Goal: Task Accomplishment & Management: Manage account settings

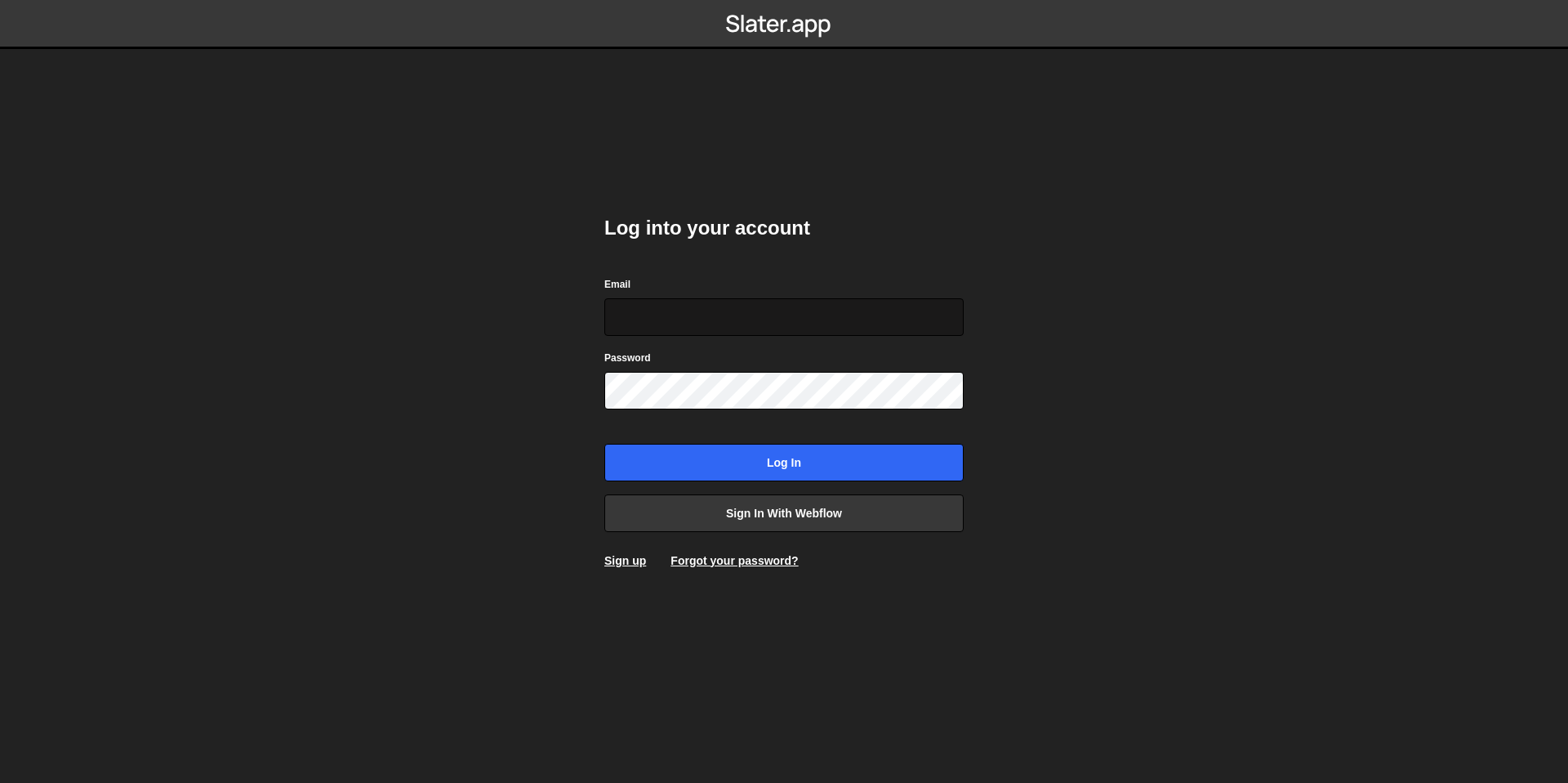
type input "nacho@apogeo.studio"
click at [744, 310] on input "nacho@apogeo.studio" at bounding box center [784, 317] width 360 height 38
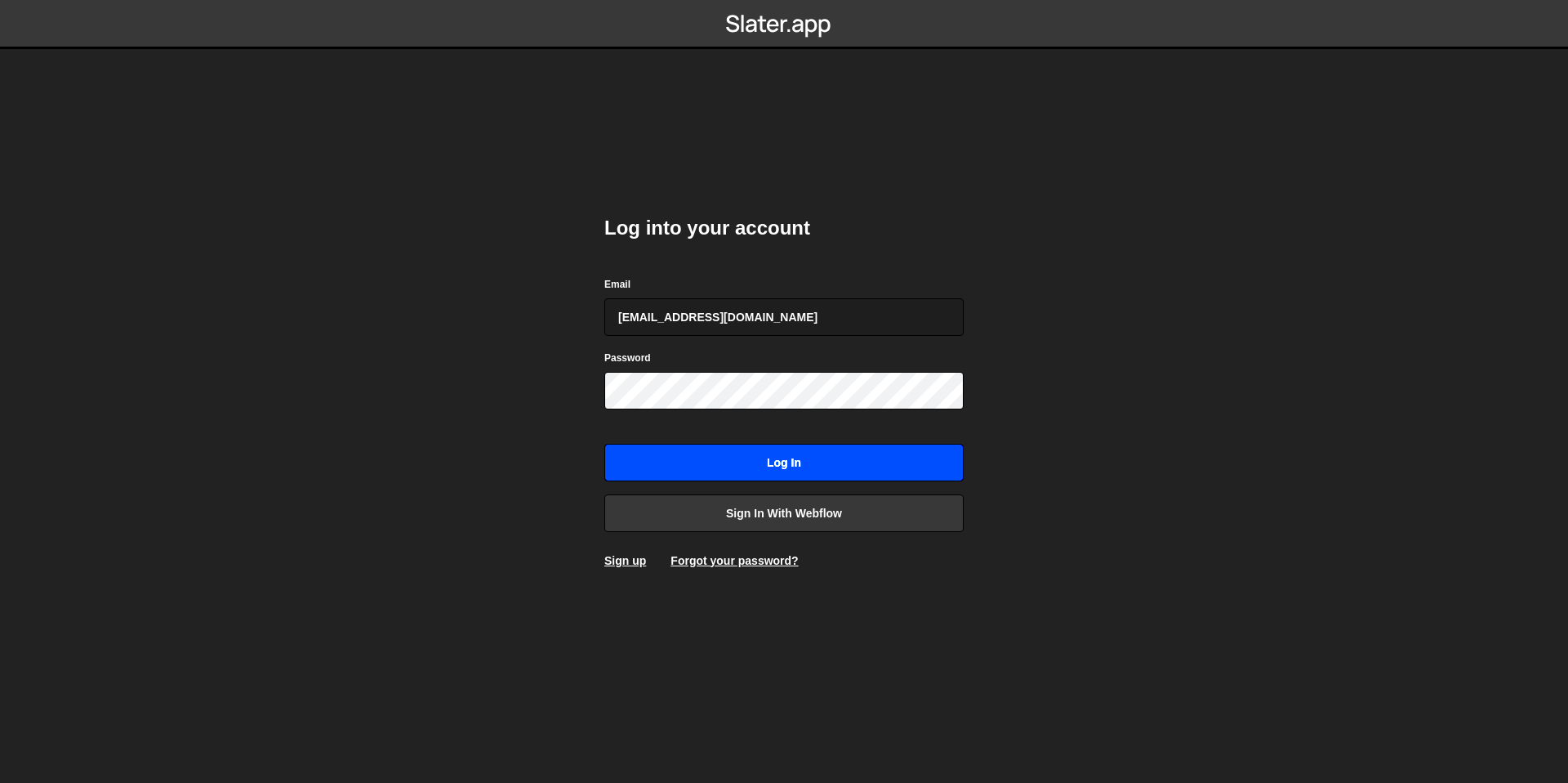
click at [780, 455] on input "Log in" at bounding box center [784, 463] width 360 height 38
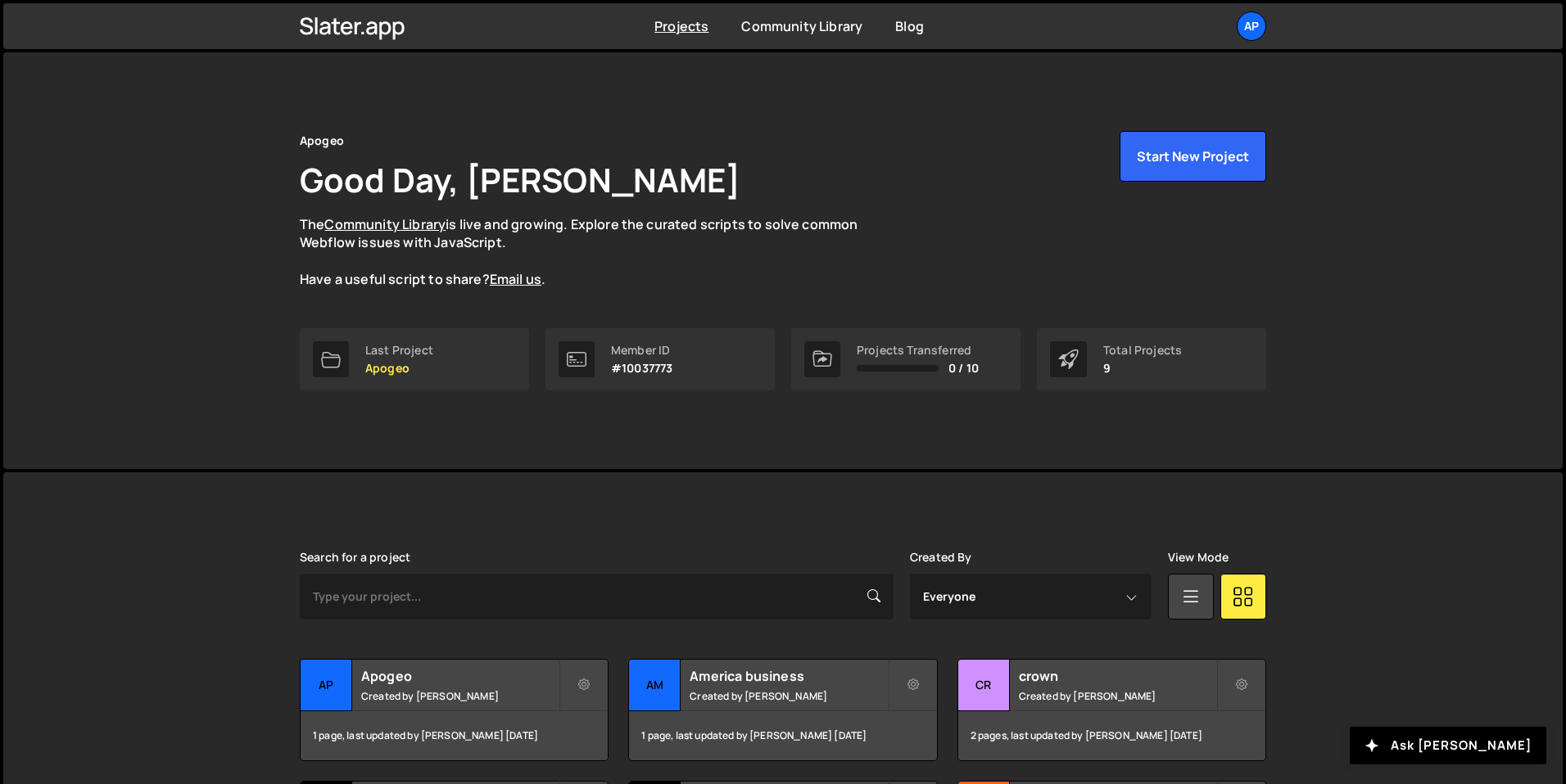
click at [1487, 28] on div "Projects [GEOGRAPHIC_DATA] Blog Ap Projects Your Teams Invite team member Accou…" at bounding box center [783, 26] width 1559 height 46
click at [1504, 61] on div "Apogeo Good Day, [PERSON_NAME] The Community Library is live and growing. Explo…" at bounding box center [783, 260] width 1559 height 416
click at [1249, 13] on div "Ap" at bounding box center [1250, 25] width 29 height 29
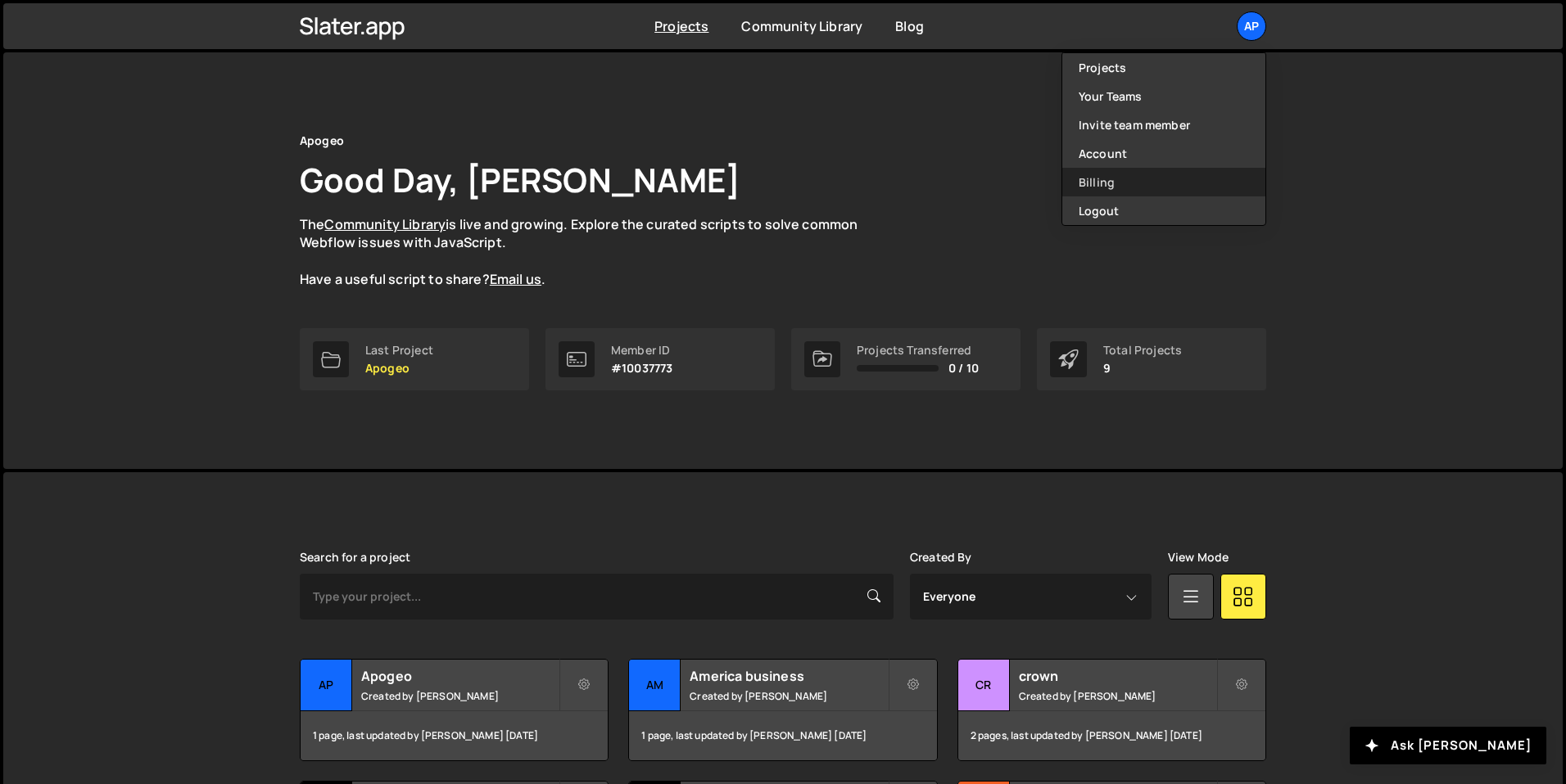
click at [1092, 173] on link "Billing" at bounding box center [1163, 182] width 203 height 29
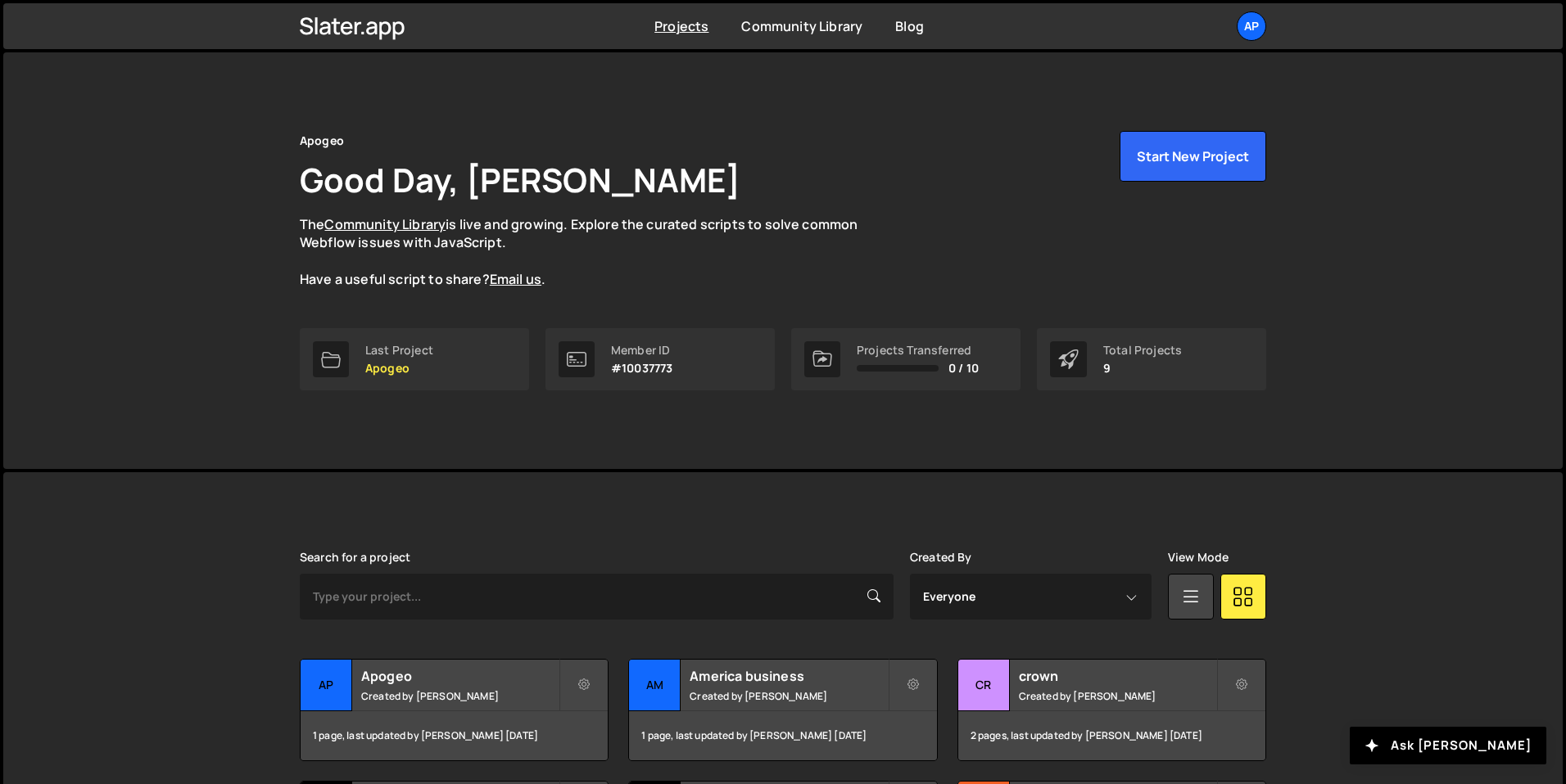
click at [1512, 66] on div "Apogeo Good Day, [PERSON_NAME] The Community Library is live and growing. Explo…" at bounding box center [783, 260] width 1559 height 416
